Goal: Task Accomplishment & Management: Use online tool/utility

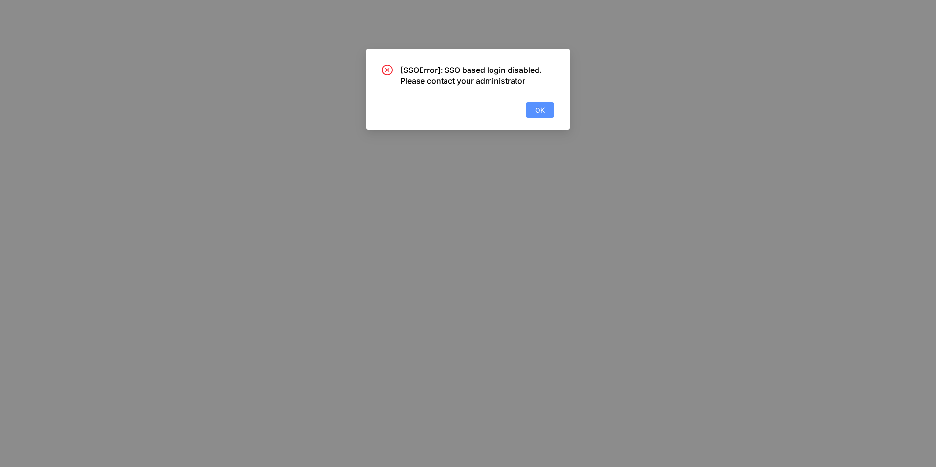
click at [547, 107] on button "OK" at bounding box center [540, 110] width 28 height 16
